Goal: Transaction & Acquisition: Purchase product/service

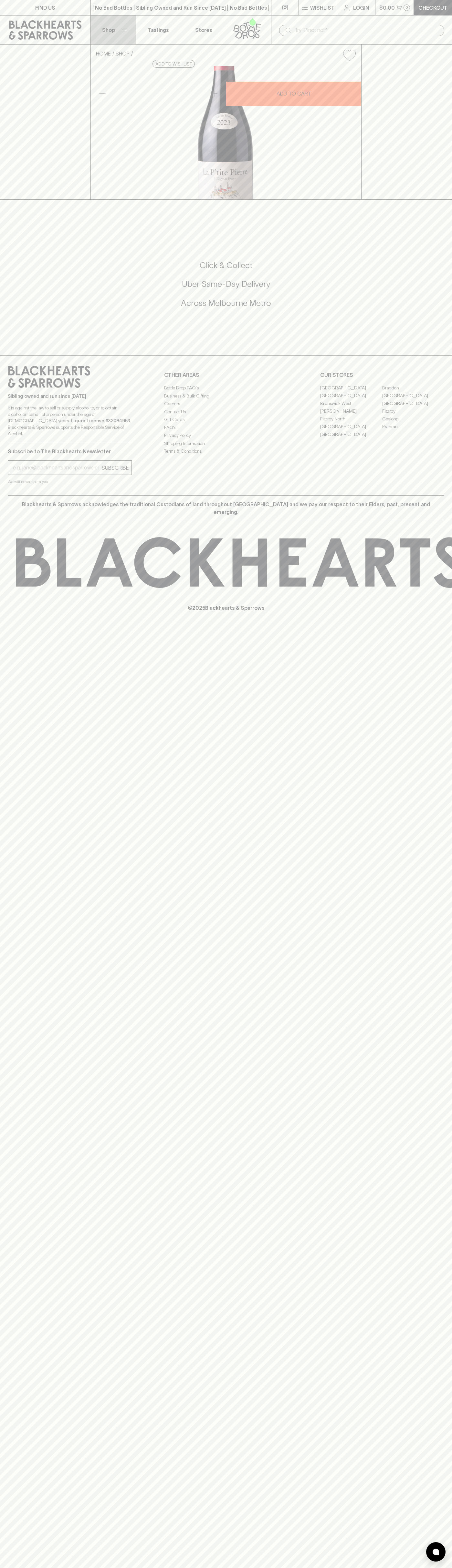
click at [91, 30] on button "Shop" at bounding box center [113, 29] width 45 height 29
click at [186, 1567] on html "FIND US | No Bad Bottles | Sibling Owned and Run Since 2006 | No Bad Bottles | …" at bounding box center [226, 784] width 452 height 1568
click at [8, 718] on div at bounding box center [226, 784] width 452 height 1568
